Goal: Information Seeking & Learning: Find specific fact

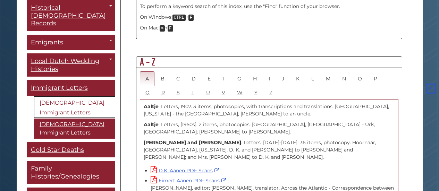
scroll to position [371, 0]
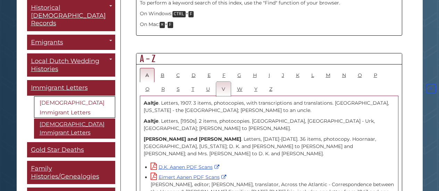
click at [229, 82] on link "V" at bounding box center [223, 89] width 15 height 14
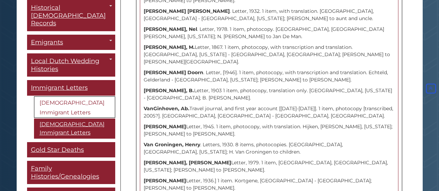
scroll to position [3902, 0]
drag, startPoint x: 288, startPoint y: 95, endPoint x: 284, endPoint y: 97, distance: 4.2
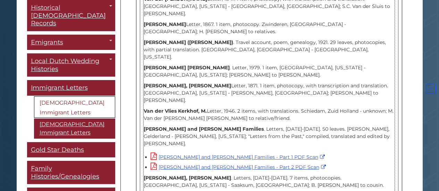
scroll to position [2655, 0]
